Goal: Transaction & Acquisition: Purchase product/service

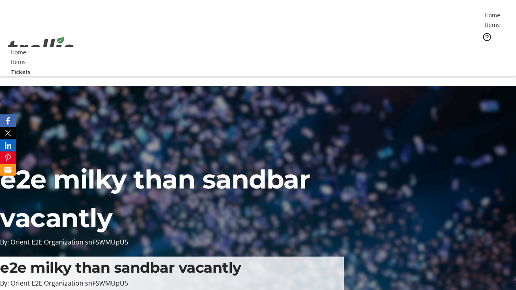
click at [485, 47] on span "Tickets" at bounding box center [494, 51] width 19 height 8
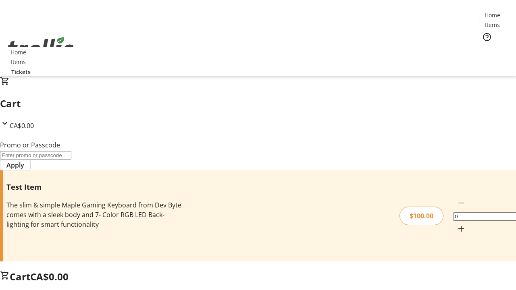
click at [456, 224] on mat-icon "Increment by one" at bounding box center [461, 229] width 10 height 10
type input "1"
type input "PERCENT"
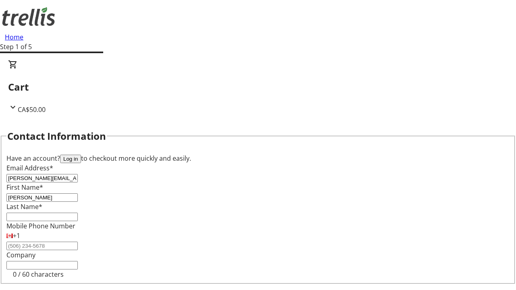
type input "[PERSON_NAME]"
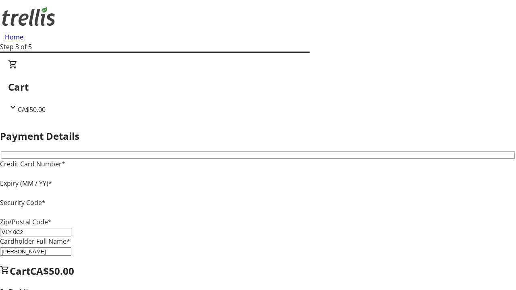
type input "V1Y 0C2"
